Goal: Task Accomplishment & Management: Use online tool/utility

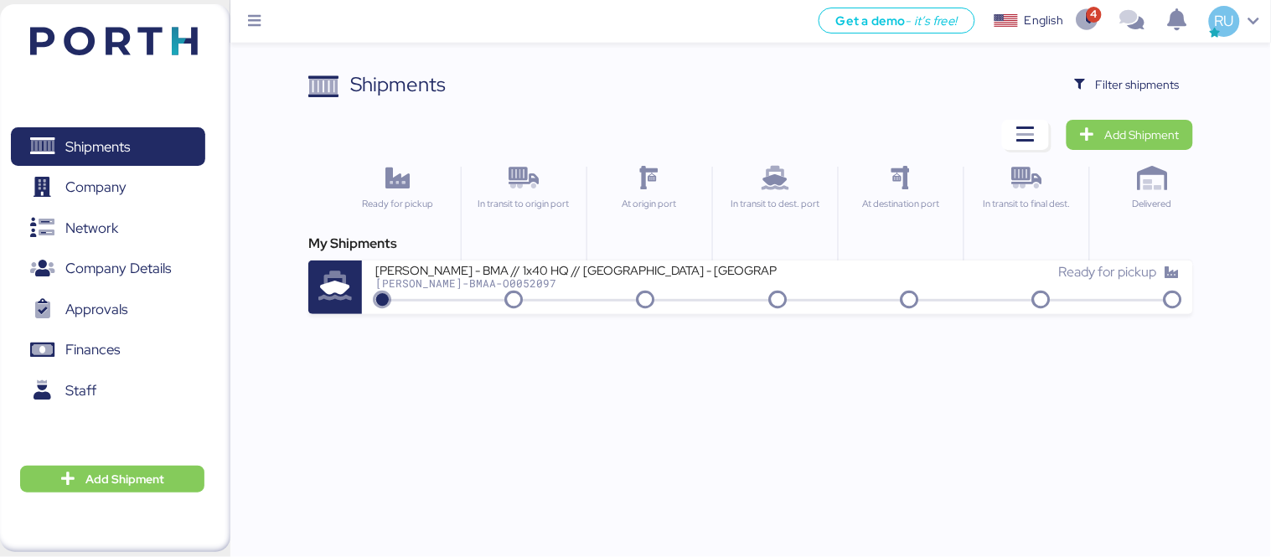
click at [1101, 65] on div "Shipments Clear Filters Filter shipments Add Shipment Ready for pickup In trans…" at bounding box center [635, 157] width 1271 height 314
click at [1126, 86] on span "Filter shipments" at bounding box center [1138, 85] width 84 height 20
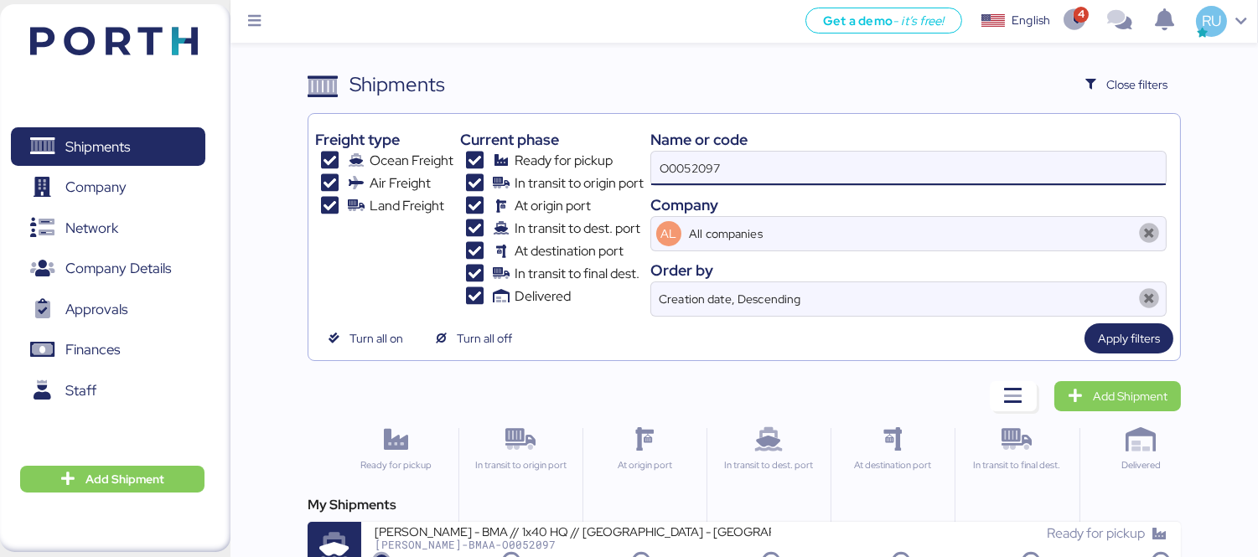
click at [857, 176] on input "O0052097" at bounding box center [908, 169] width 515 height 34
paste input "OOLU8899436020"
type input "OOLU8899436020"
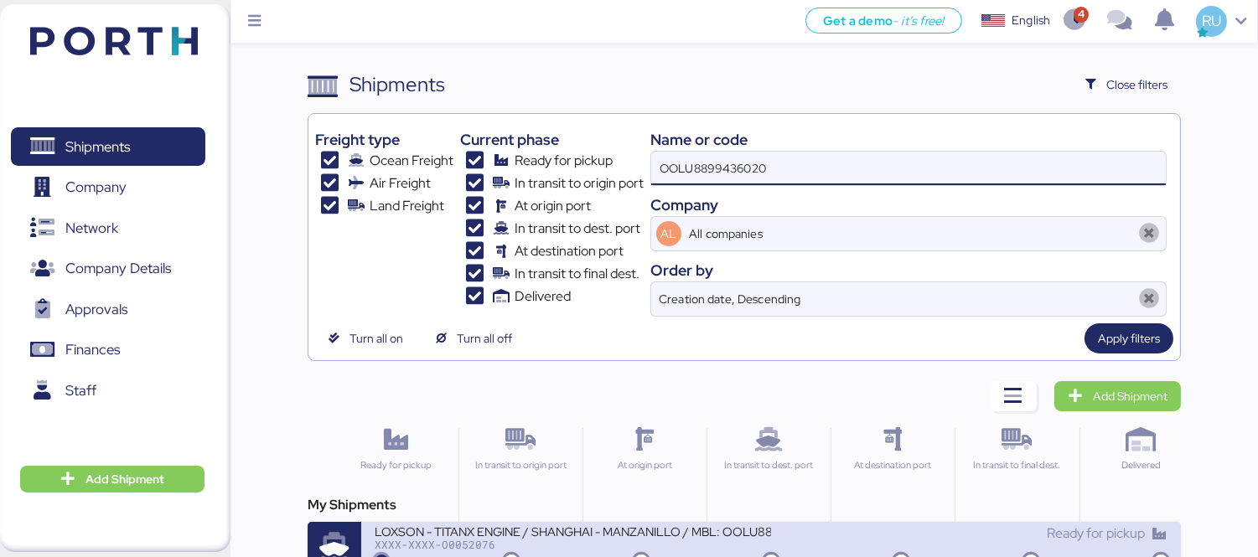
click at [627, 538] on div "LOXSON - TITANX ENGINE / SHANGHAI - MANZANILLO / MBL: OOLU8899436020 - HBL: SZM…" at bounding box center [573, 531] width 396 height 14
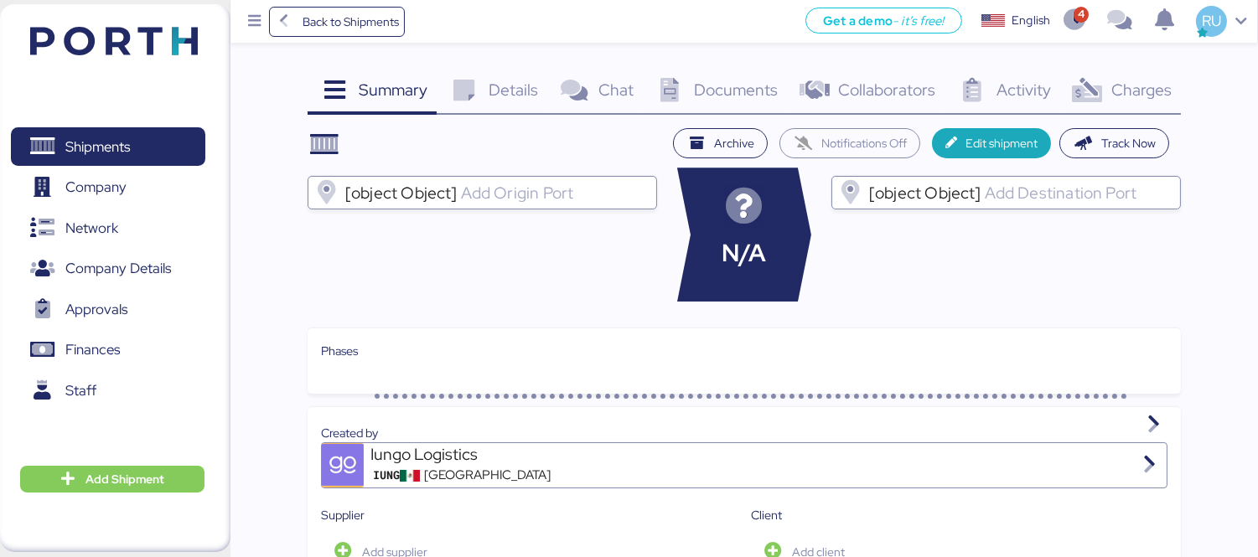
click at [1157, 79] on span "Charges" at bounding box center [1141, 90] width 60 height 22
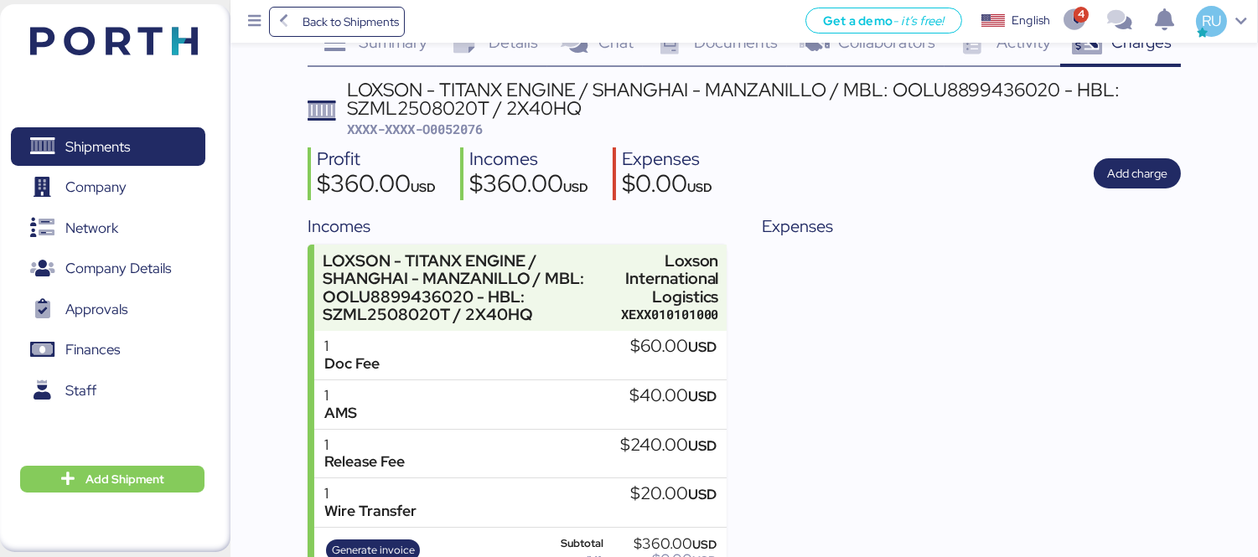
scroll to position [53, 0]
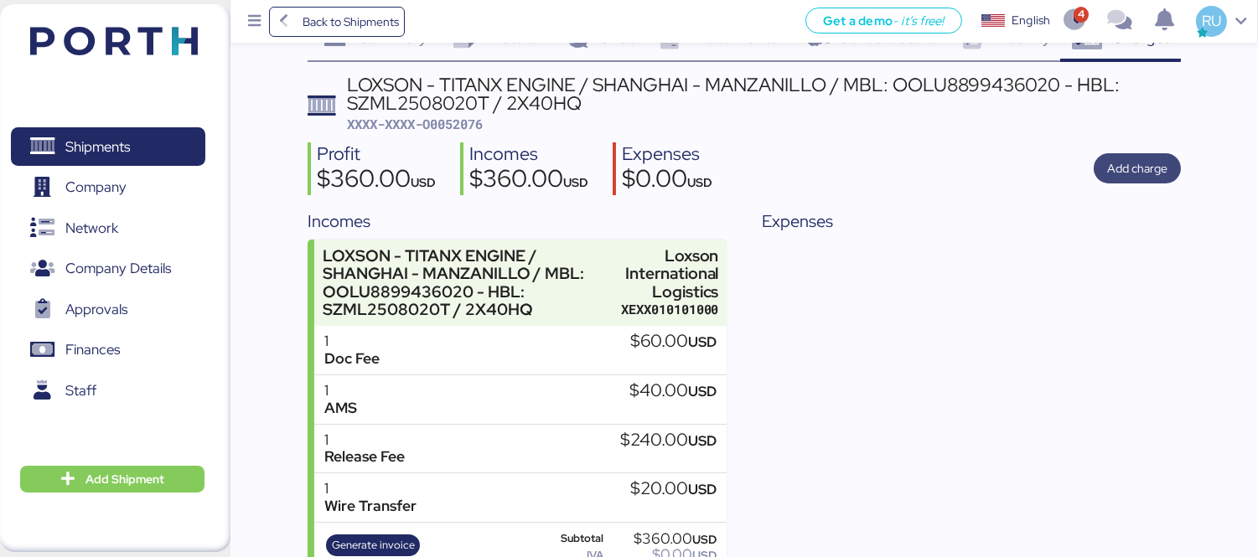
click at [1111, 164] on span "Add charge" at bounding box center [1137, 168] width 60 height 20
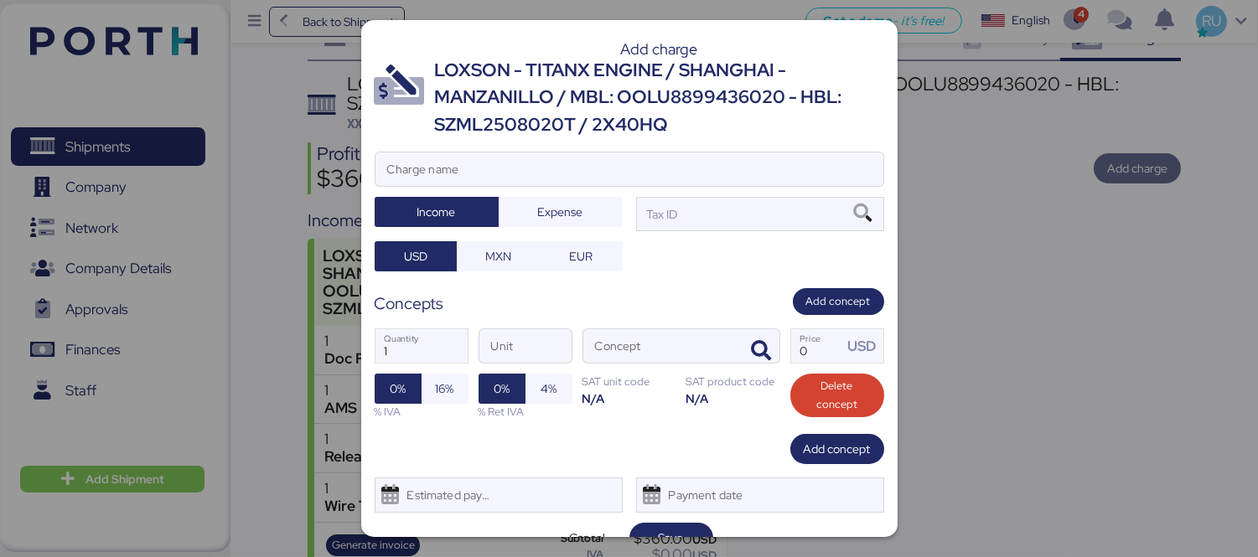
scroll to position [0, 0]
click at [730, 169] on input "Charge name" at bounding box center [629, 170] width 508 height 34
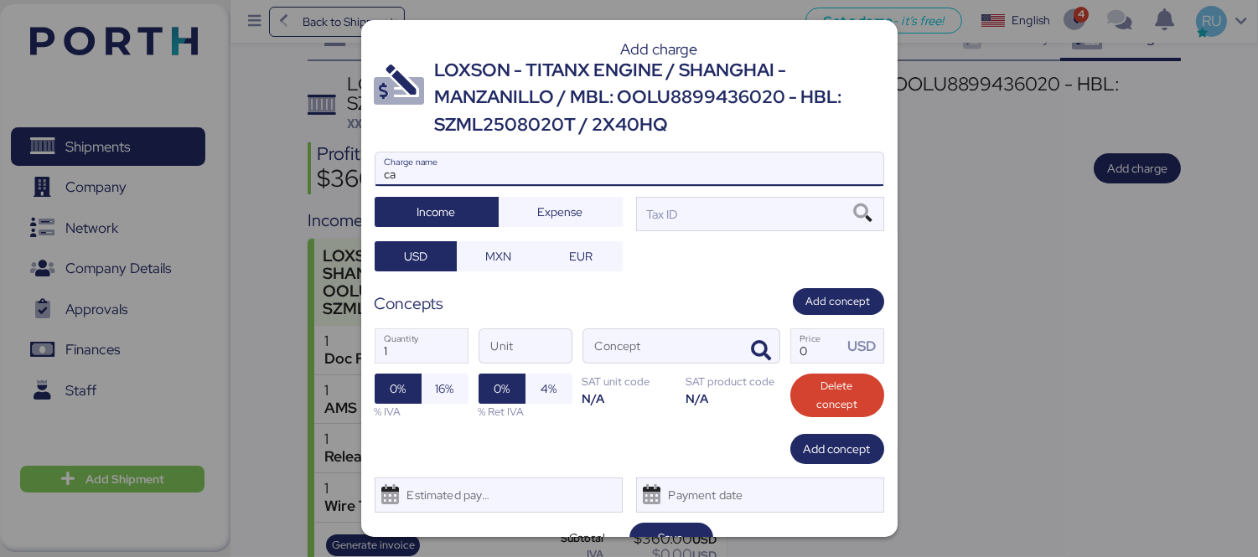
type input "c"
type input "Cargos locales"
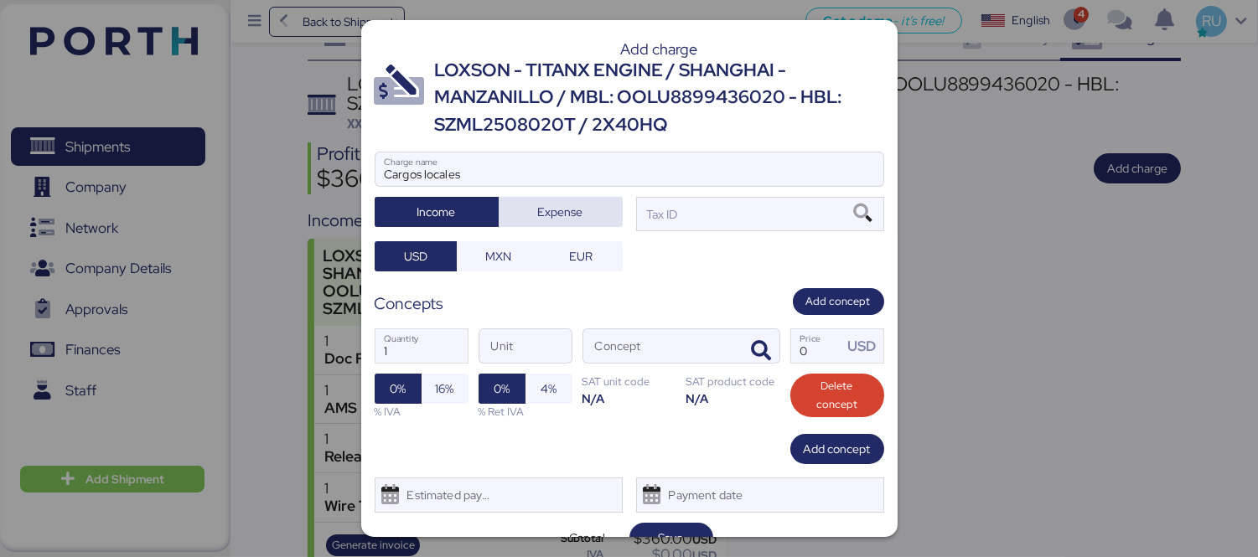
click at [579, 224] on span "Expense" at bounding box center [561, 212] width 124 height 30
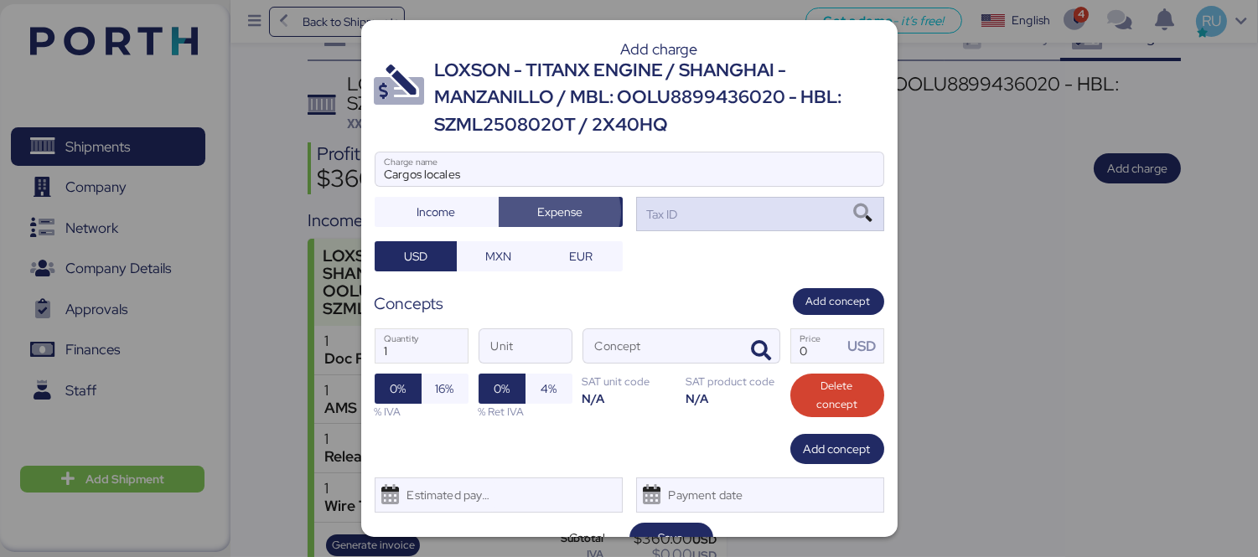
click at [688, 215] on div "Tax ID" at bounding box center [760, 214] width 248 height 34
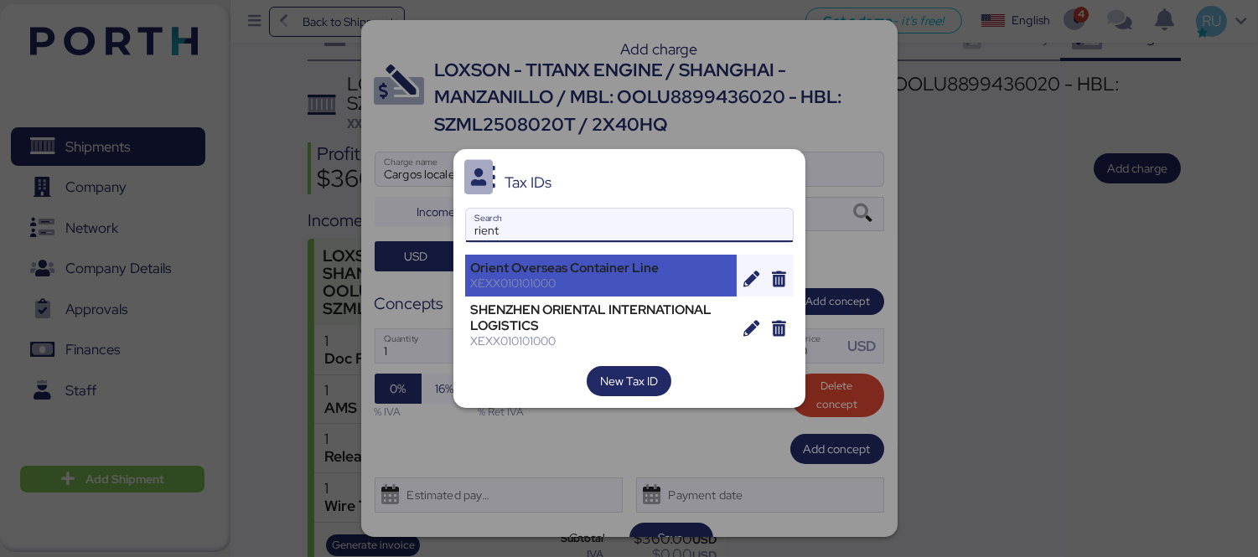
type input "rient"
click at [590, 289] on div "XEXX010101000" at bounding box center [601, 283] width 261 height 15
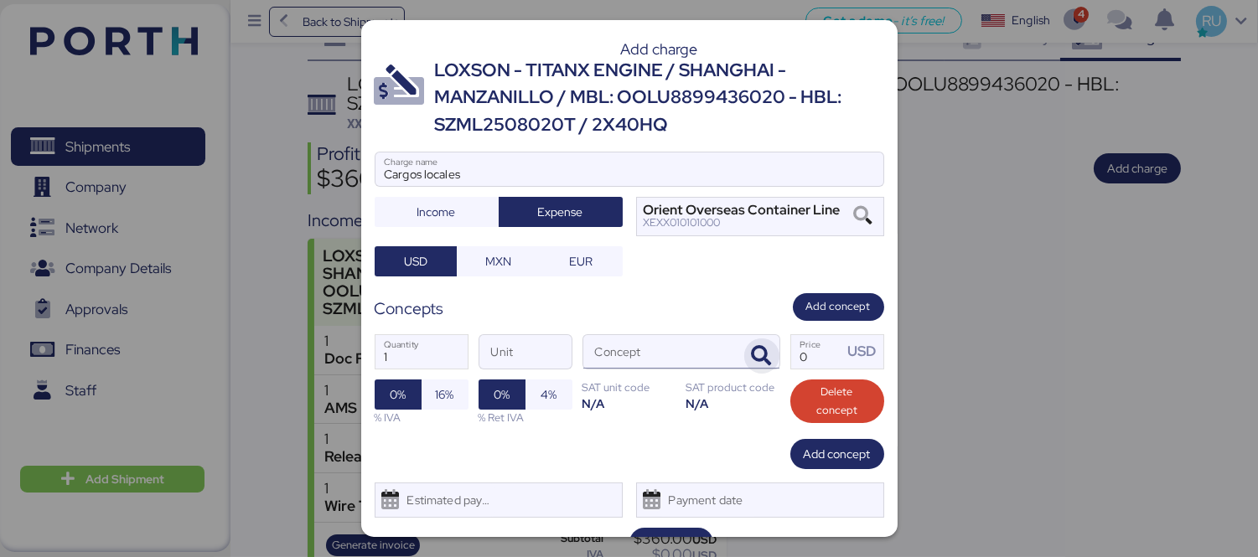
click at [752, 358] on icon "button" at bounding box center [762, 356] width 20 height 20
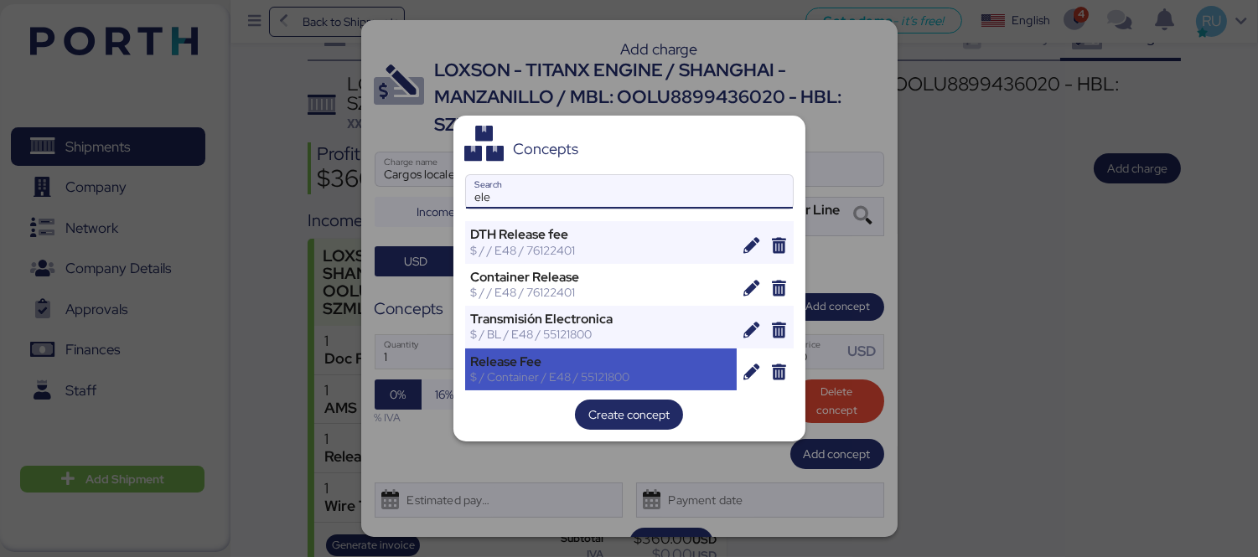
type input "ele"
click at [643, 359] on div "Release Fee" at bounding box center [601, 362] width 261 height 15
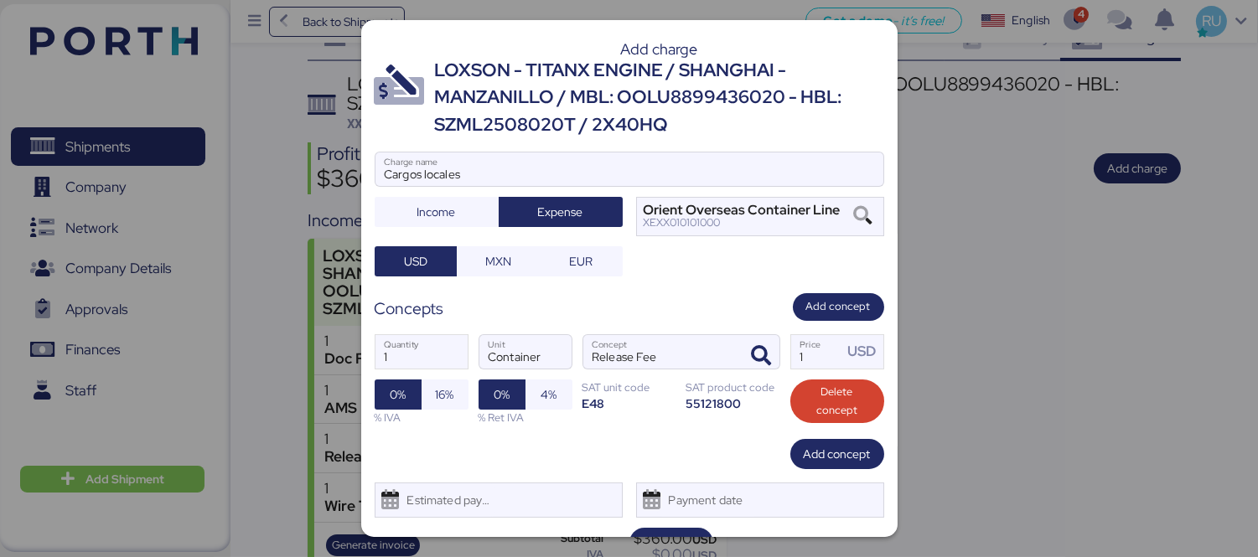
scroll to position [34, 0]
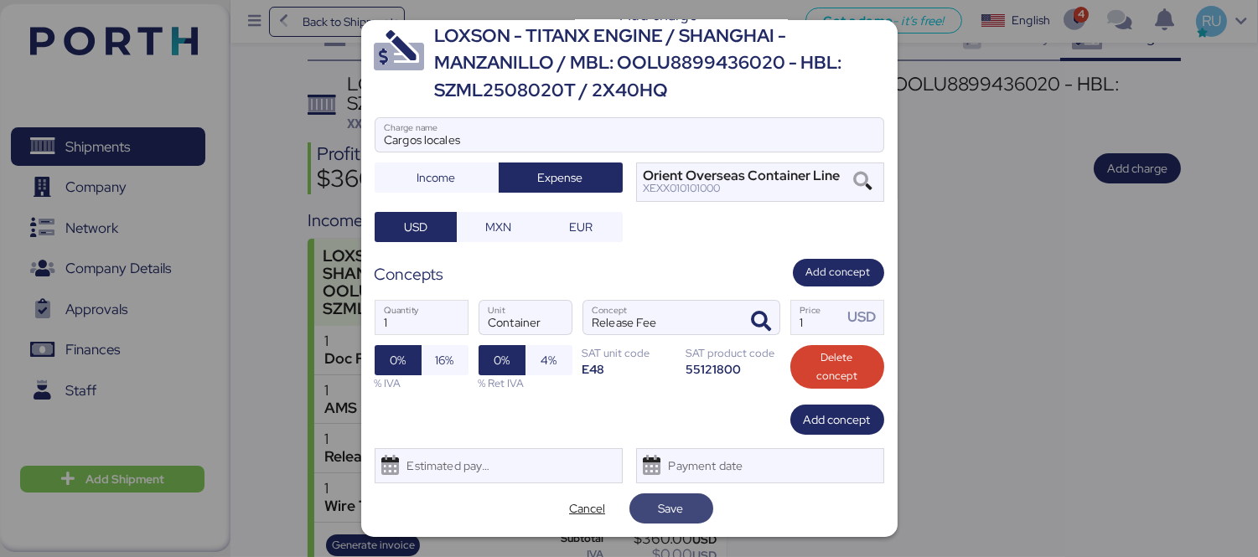
click at [685, 503] on span "Save" at bounding box center [671, 508] width 57 height 23
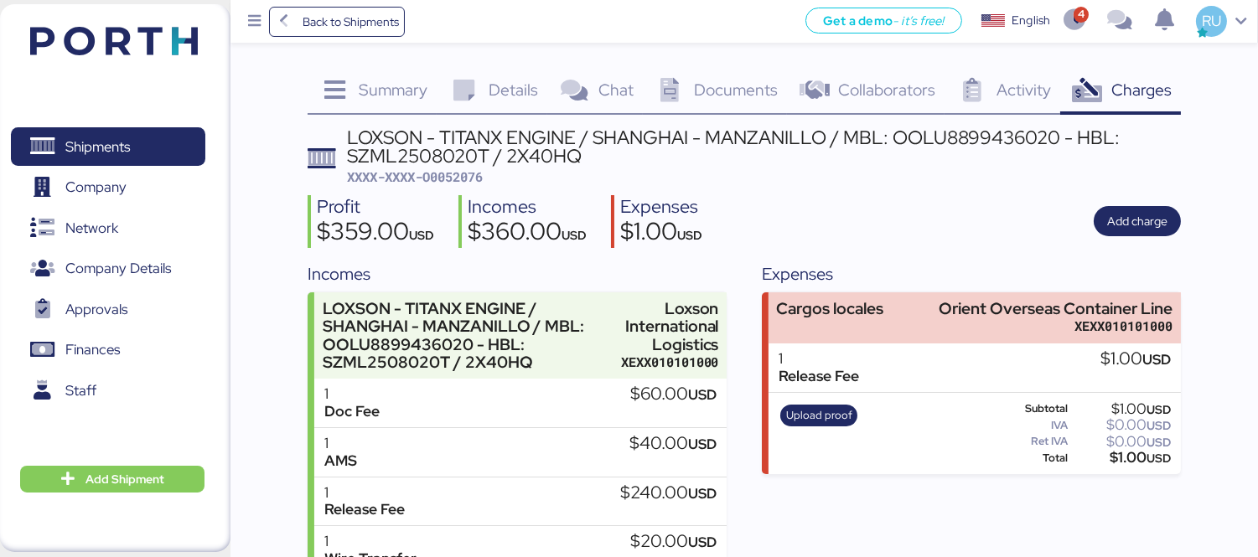
scroll to position [112, 0]
